Goal: Information Seeking & Learning: Learn about a topic

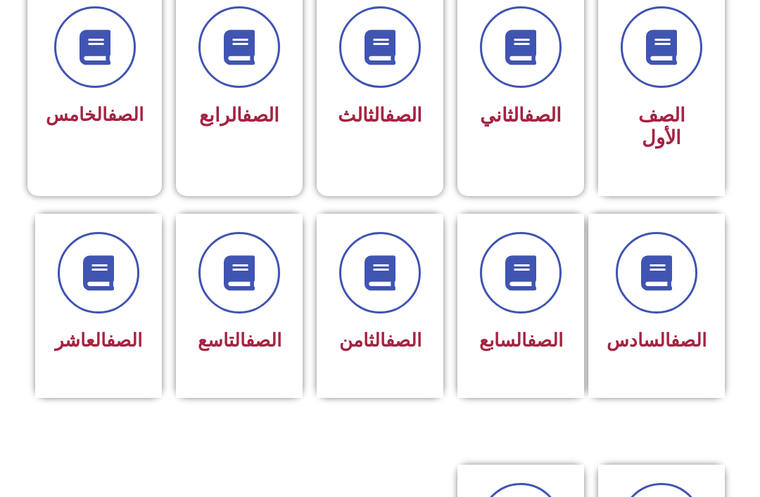
scroll to position [406, 0]
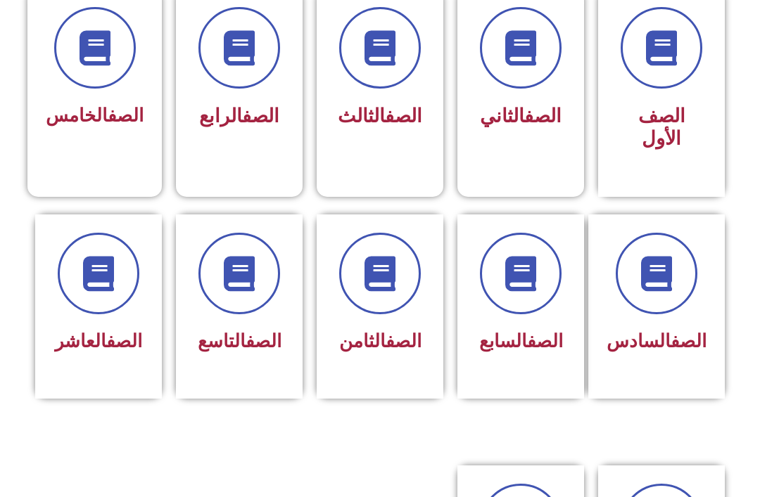
click at [549, 262] on span at bounding box center [521, 274] width 82 height 82
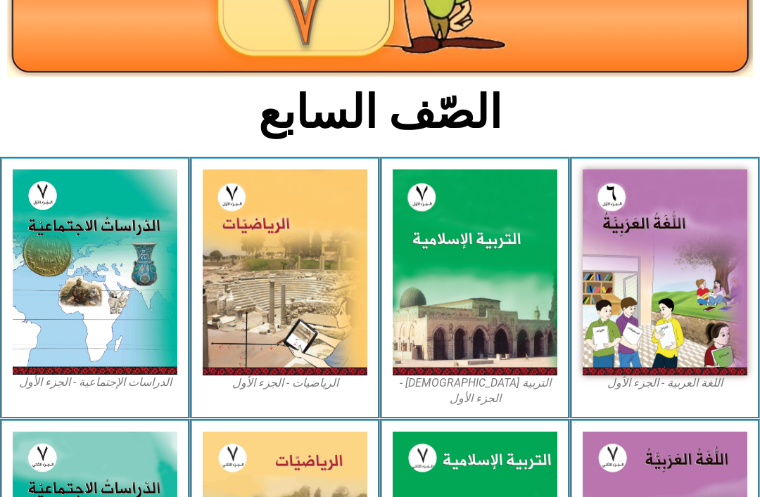
scroll to position [243, 0]
click at [515, 307] on img at bounding box center [475, 273] width 165 height 206
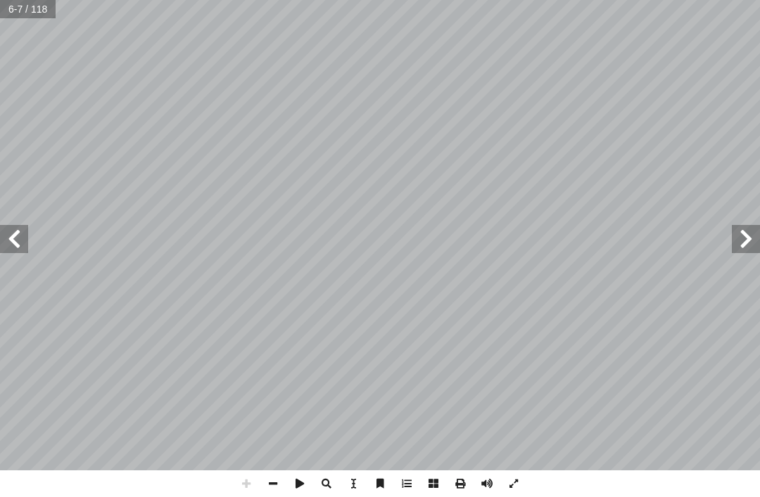
click at [16, 239] on span at bounding box center [14, 239] width 28 height 28
click at [740, 233] on span at bounding box center [746, 239] width 28 height 28
click at [754, 239] on span at bounding box center [746, 239] width 28 height 28
click at [751, 229] on span at bounding box center [746, 239] width 28 height 28
click at [749, 239] on span at bounding box center [746, 239] width 28 height 28
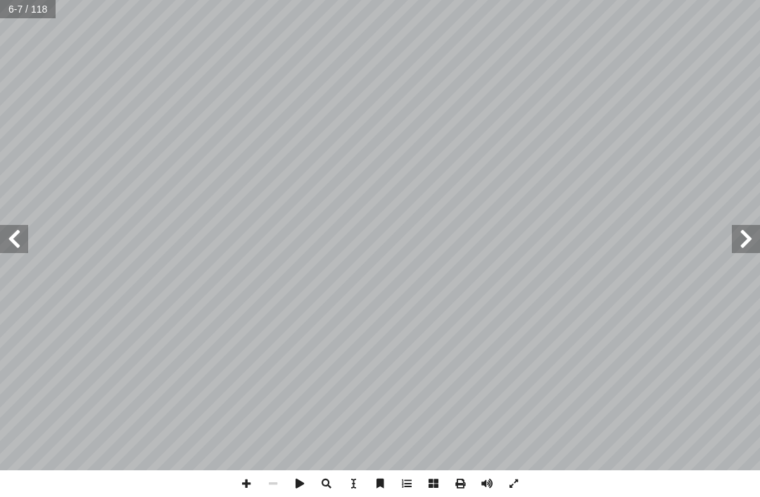
click at [752, 231] on span at bounding box center [746, 239] width 28 height 28
click at [753, 236] on span at bounding box center [746, 239] width 28 height 28
click at [750, 245] on span at bounding box center [746, 239] width 28 height 28
click at [751, 244] on span at bounding box center [746, 239] width 28 height 28
click at [738, 243] on span at bounding box center [746, 239] width 28 height 28
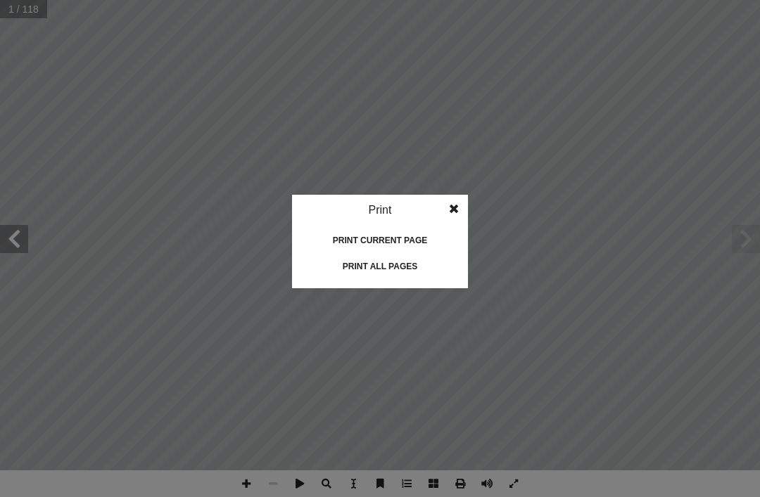
click at [434, 266] on div "Print all pages" at bounding box center [380, 266] width 141 height 23
